Goal: Find specific page/section: Find specific page/section

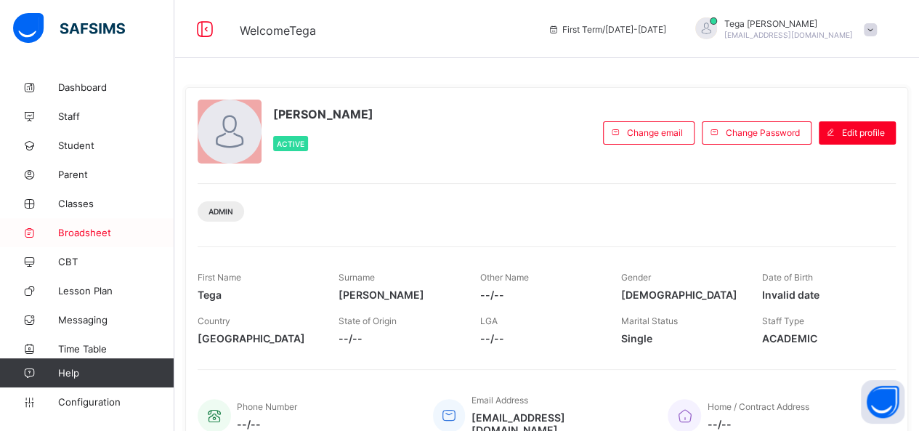
click at [73, 230] on span "Broadsheet" at bounding box center [116, 233] width 116 height 12
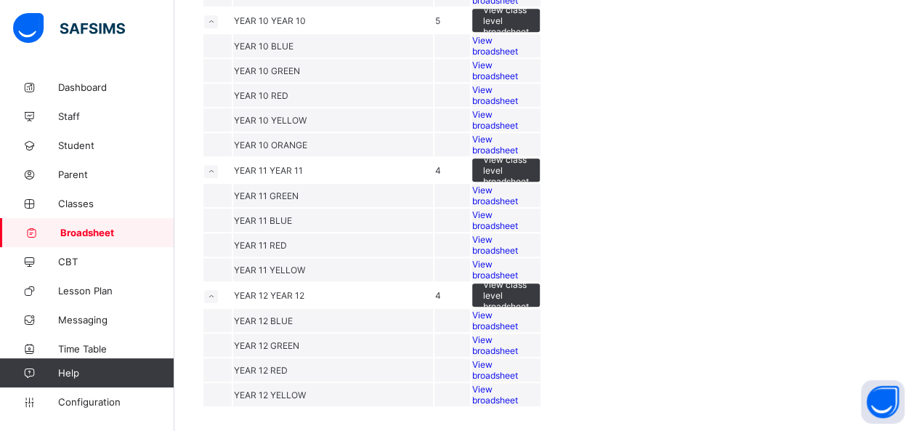
scroll to position [1024, 0]
click at [293, 315] on span "YEAR 12 BLUE" at bounding box center [263, 320] width 59 height 11
click at [518, 309] on span "View broadsheet" at bounding box center [495, 320] width 46 height 22
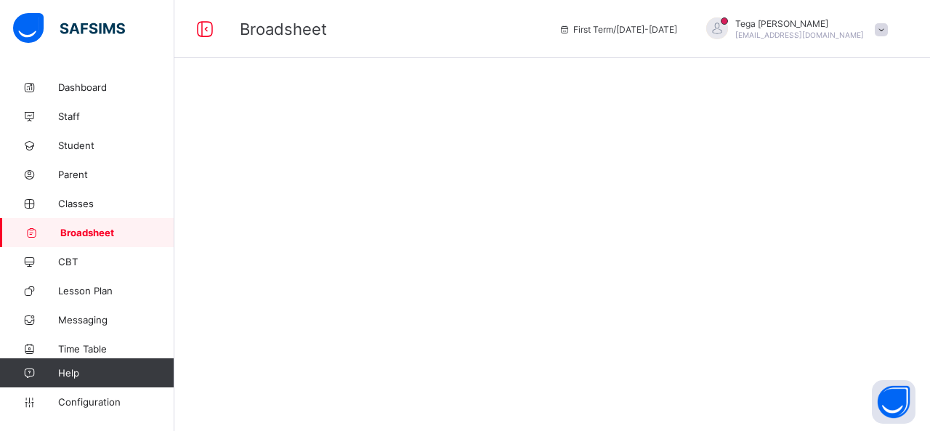
click at [808, 253] on div at bounding box center [551, 215] width 755 height 431
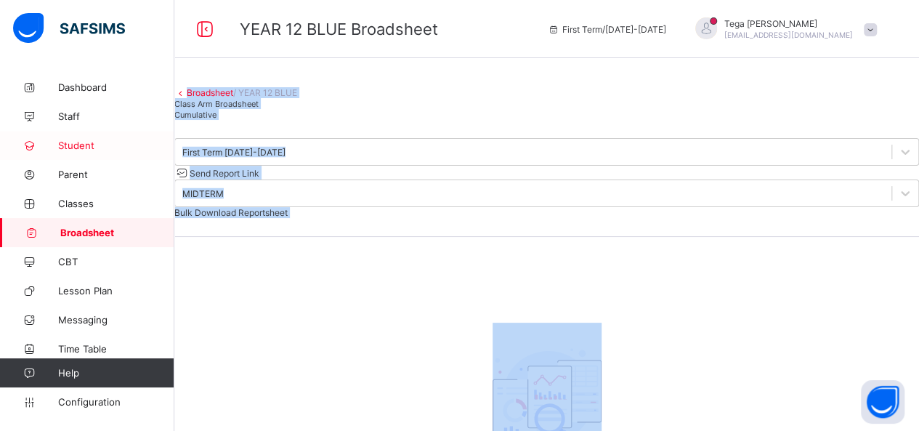
click at [62, 152] on link "Student" at bounding box center [87, 145] width 174 height 29
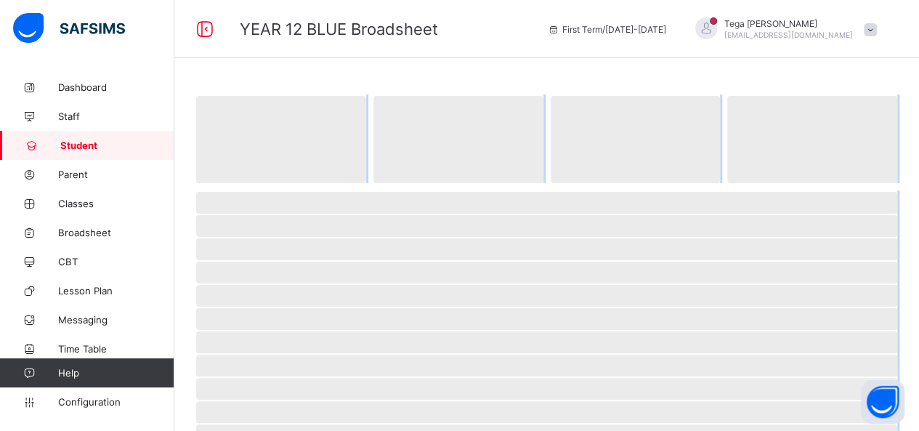
click at [62, 152] on link "Student" at bounding box center [87, 145] width 174 height 29
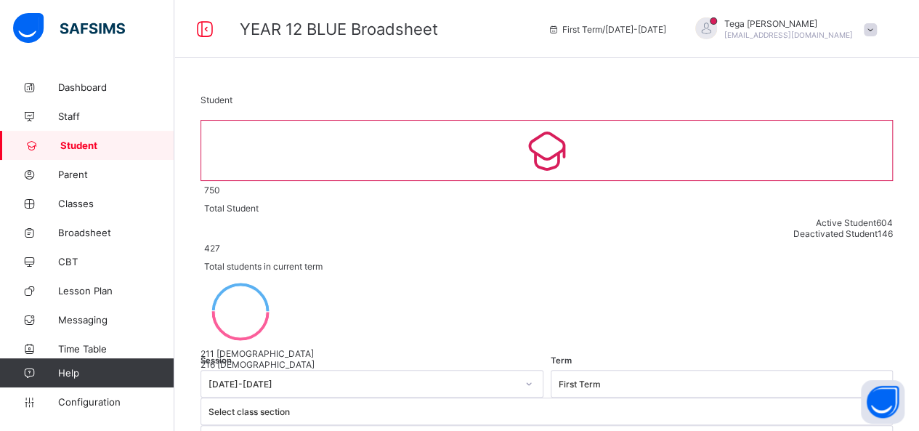
type input "********"
